Goal: Information Seeking & Learning: Learn about a topic

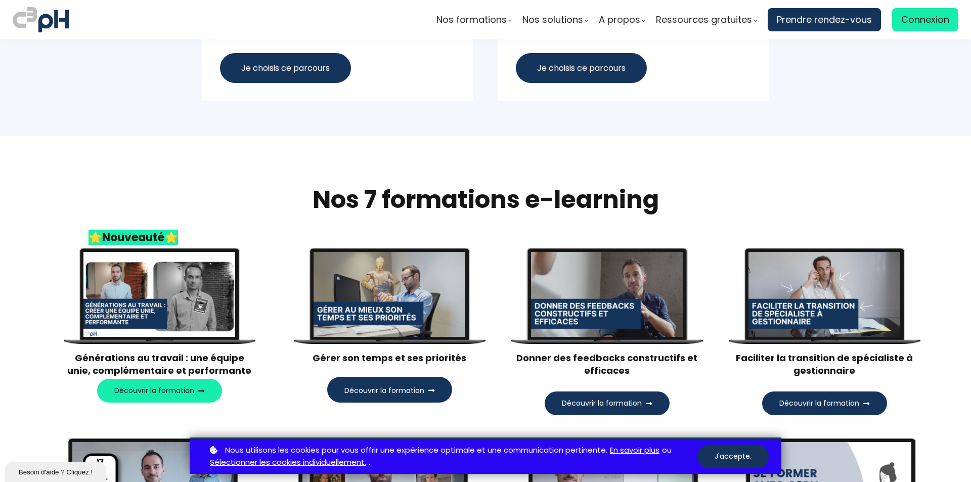
scroll to position [932, 0]
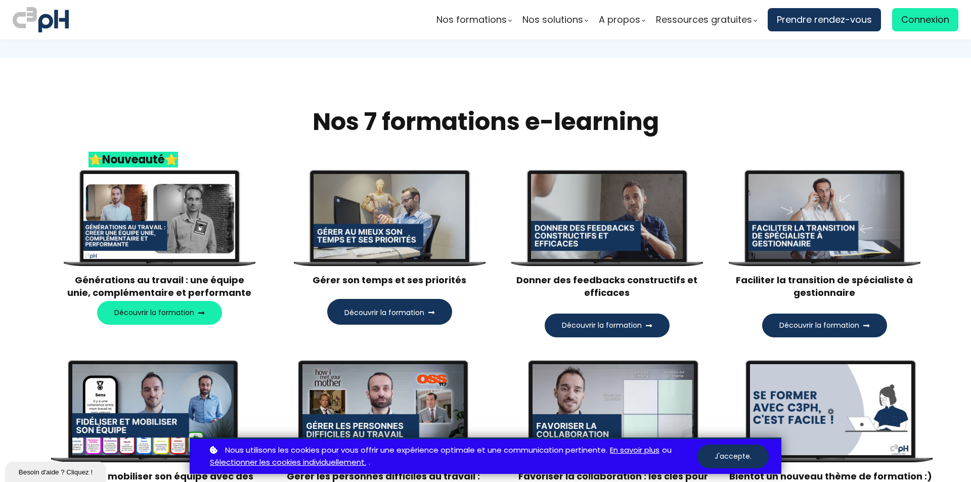
click at [376, 314] on span "Découvrir la formation" at bounding box center [384, 313] width 80 height 11
drag, startPoint x: 754, startPoint y: 278, endPoint x: 898, endPoint y: 285, distance: 144.9
click at [898, 285] on h3 "Faciliter la transition de spécialiste à gestionnaire" at bounding box center [824, 286] width 192 height 25
click at [868, 292] on h3 "Faciliter la transition de spécialiste à gestionnaire" at bounding box center [824, 286] width 192 height 25
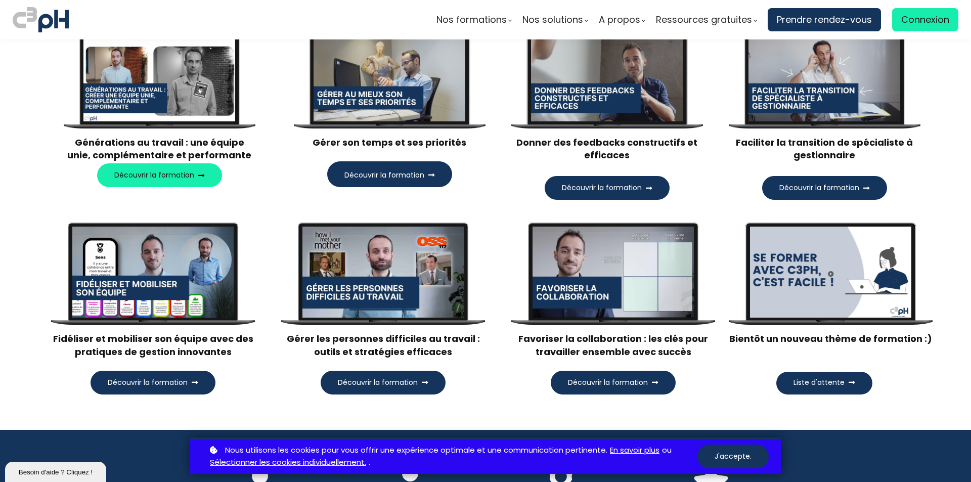
scroll to position [1083, 0]
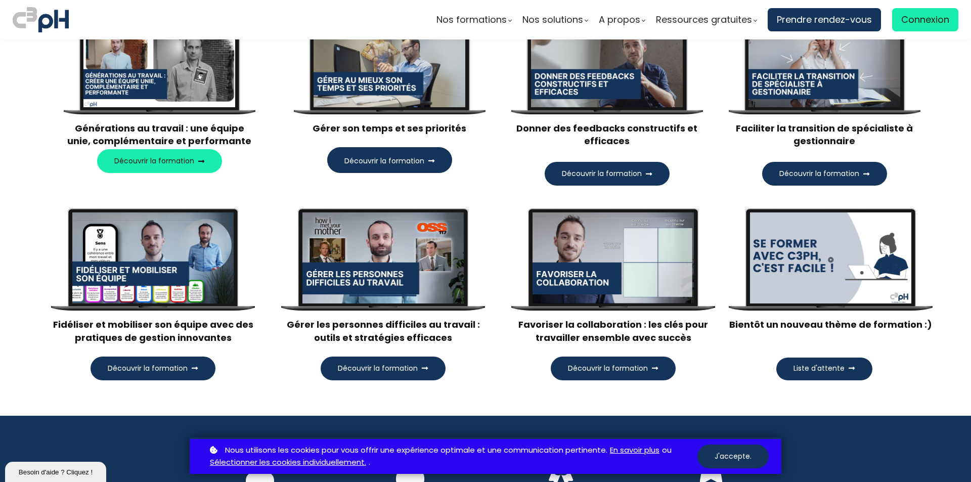
click at [411, 378] on button "Découvrir la formation" at bounding box center [383, 369] width 125 height 24
click at [170, 368] on span "Découvrir la formation" at bounding box center [148, 368] width 80 height 11
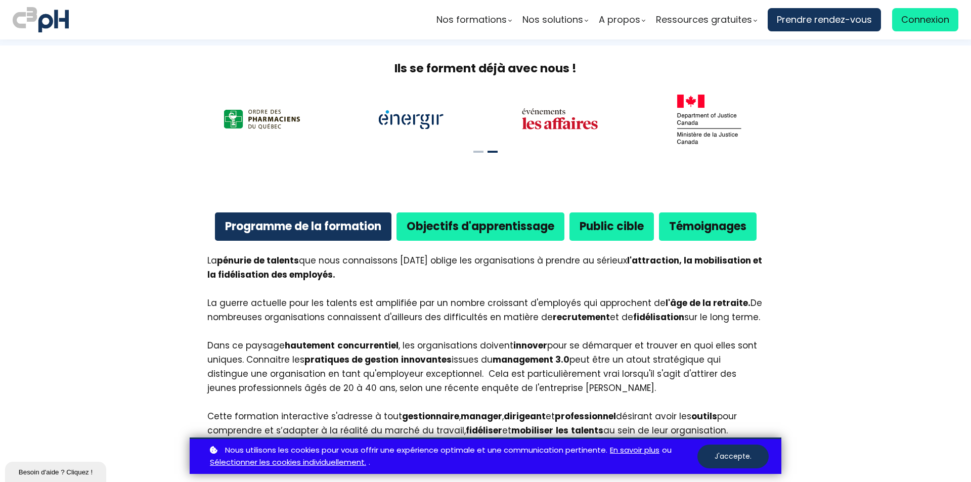
scroll to position [455, 0]
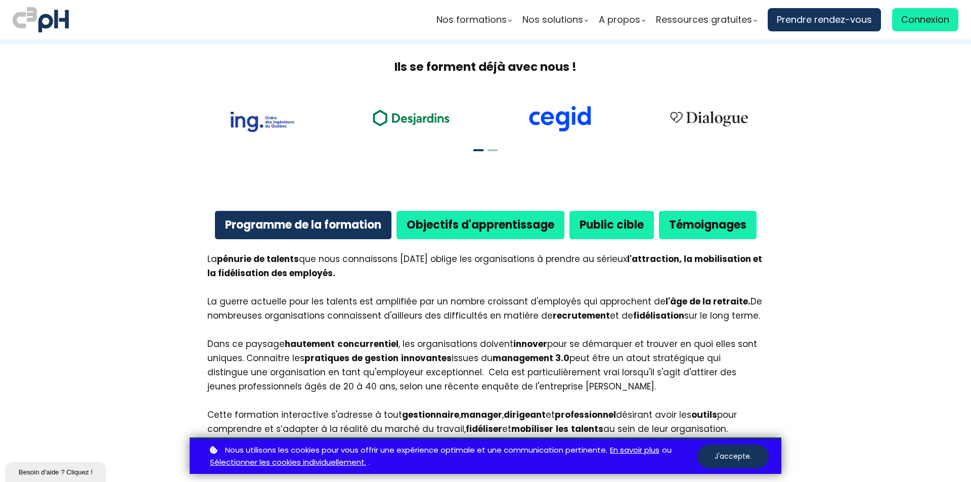
click at [492, 151] on button at bounding box center [493, 150] width 10 height 2
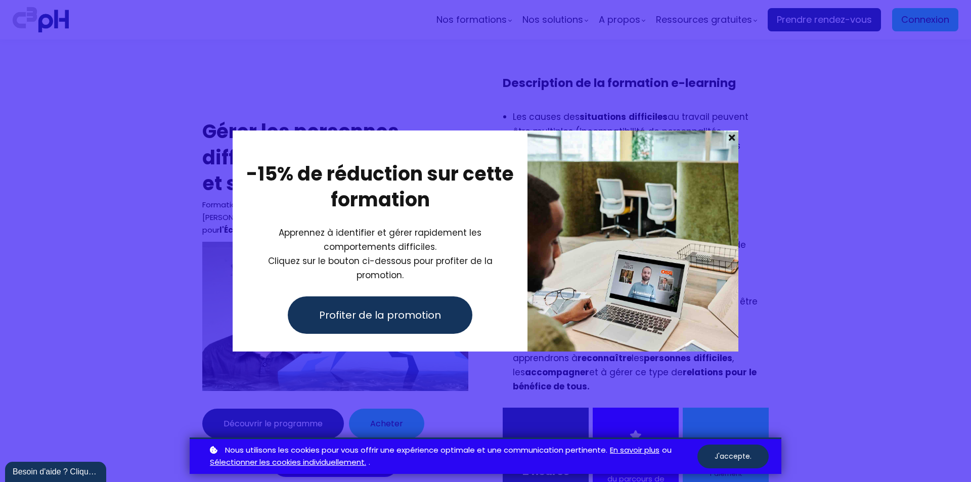
click at [734, 145] on span at bounding box center [731, 137] width 13 height 14
